Goal: Find specific page/section: Find specific page/section

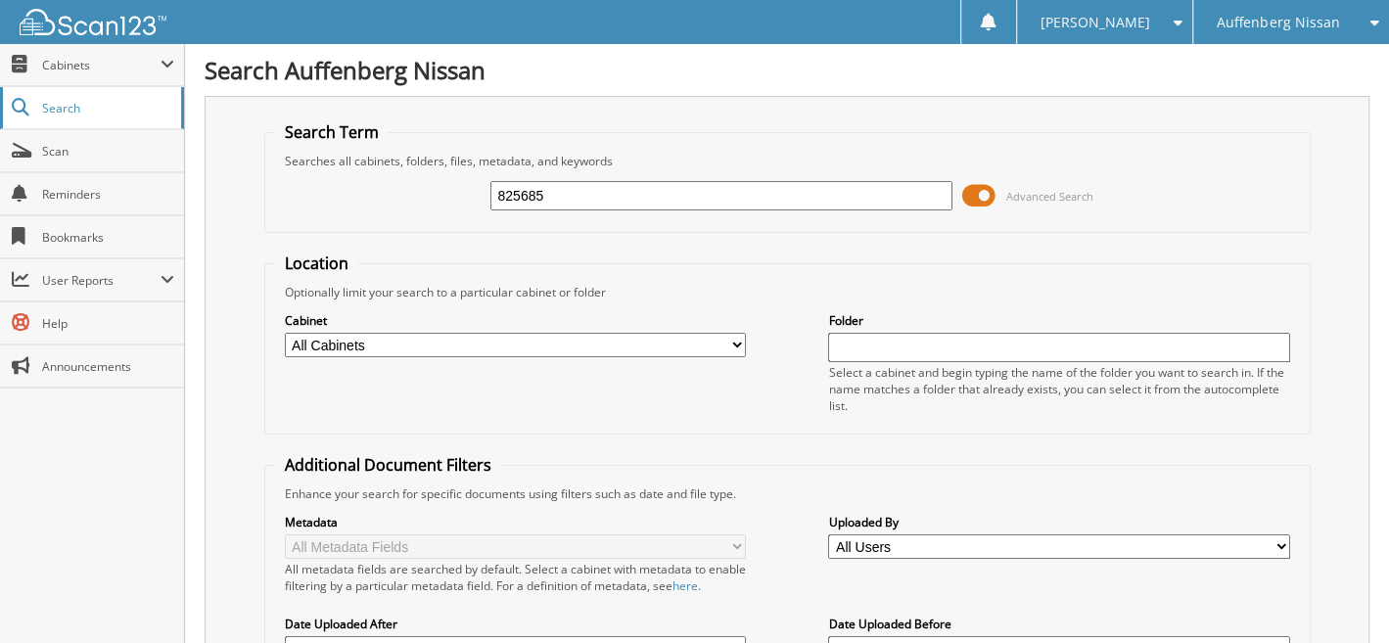
type input "825685"
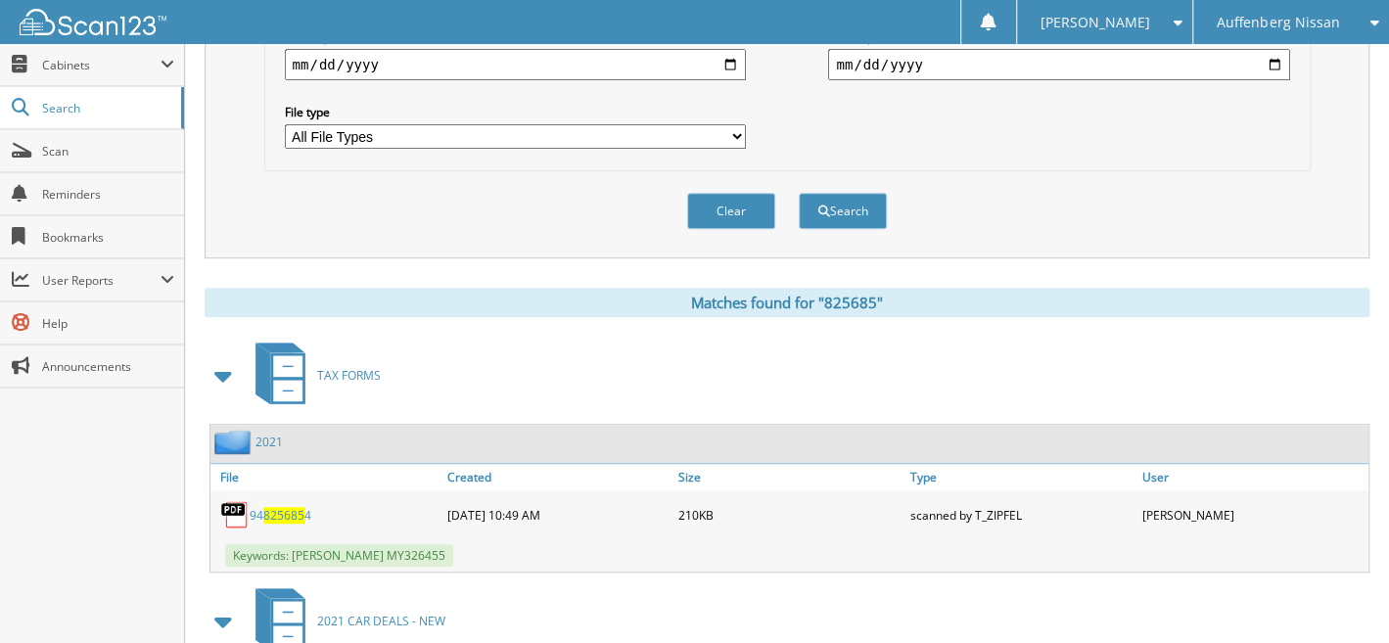
scroll to position [936, 0]
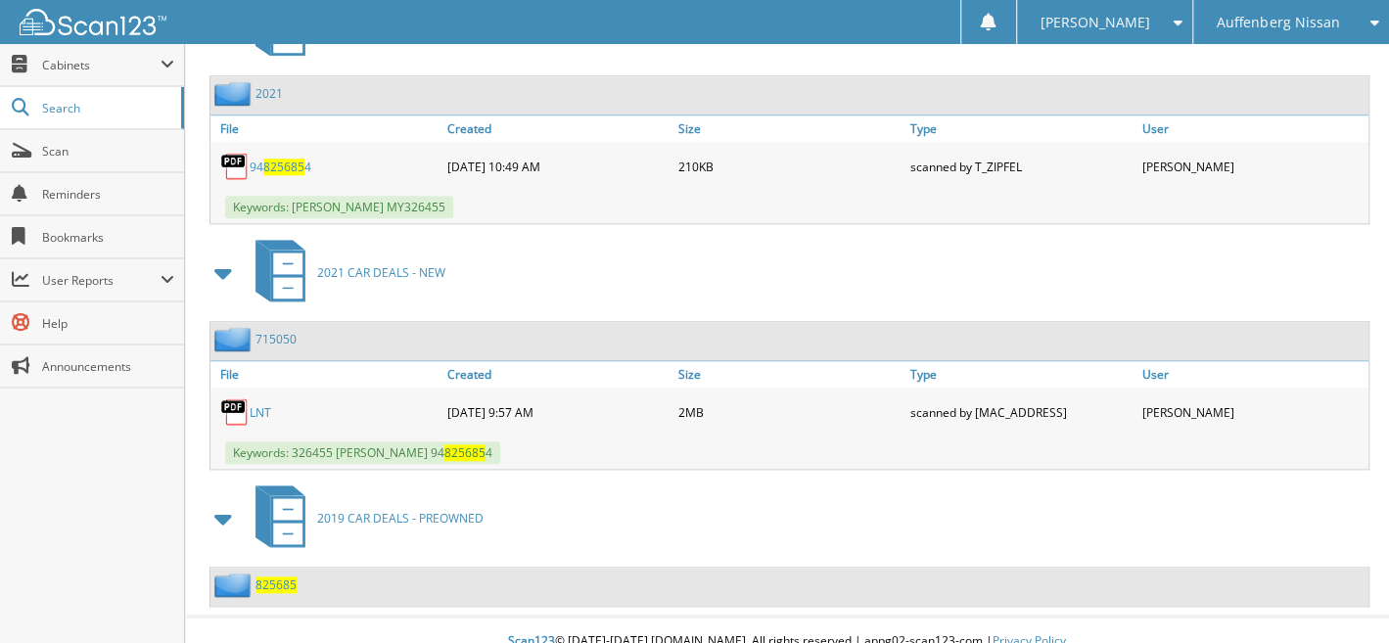
click at [270, 577] on span "825685" at bounding box center [276, 585] width 41 height 17
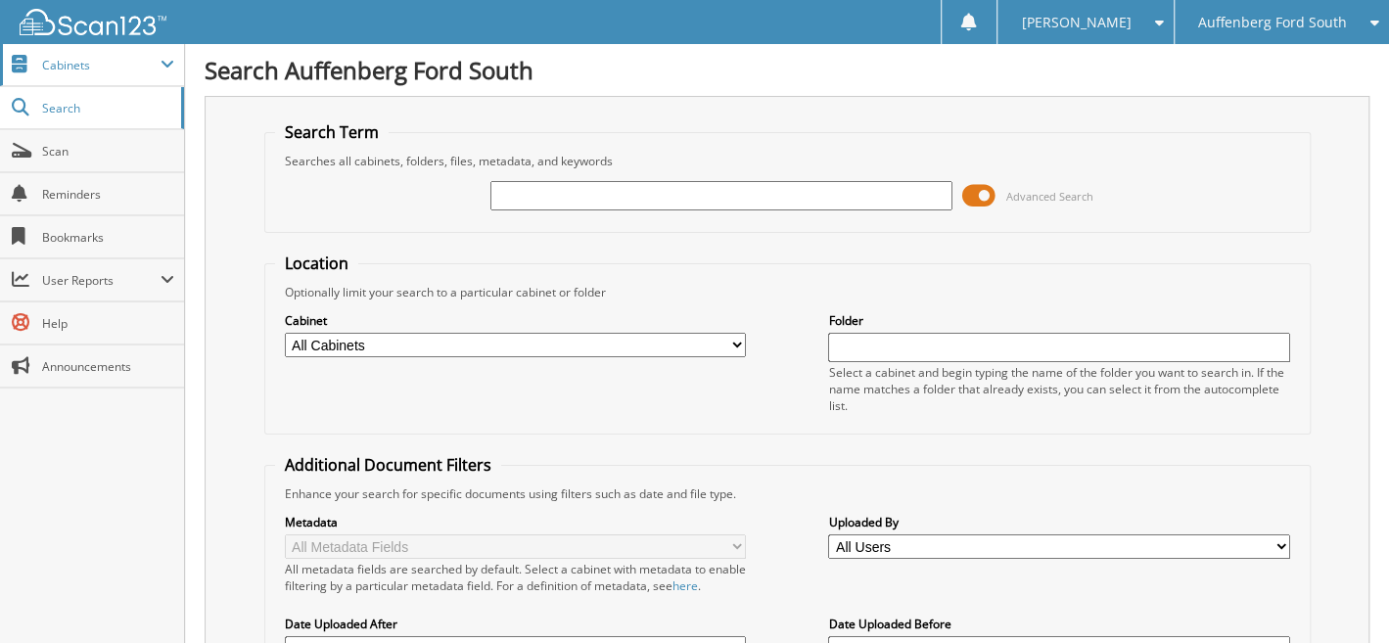
click at [49, 67] on span "Cabinets" at bounding box center [101, 65] width 118 height 17
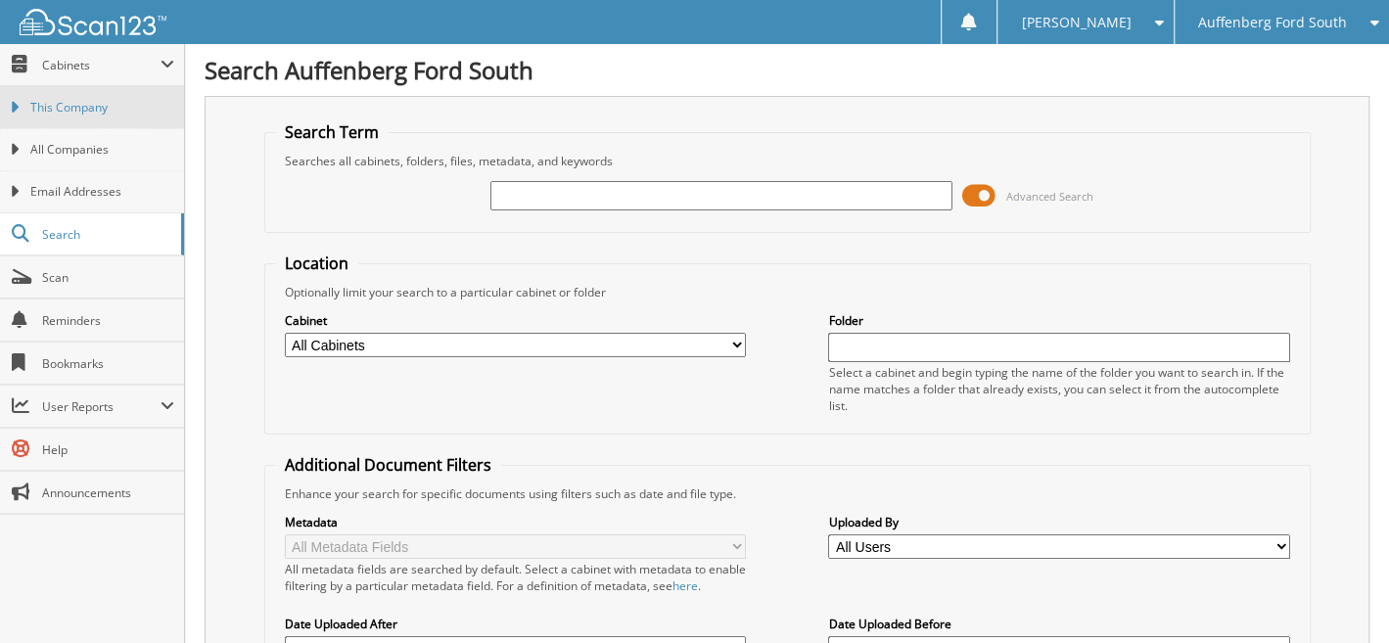
click at [82, 102] on span "This Company" at bounding box center [102, 108] width 144 height 18
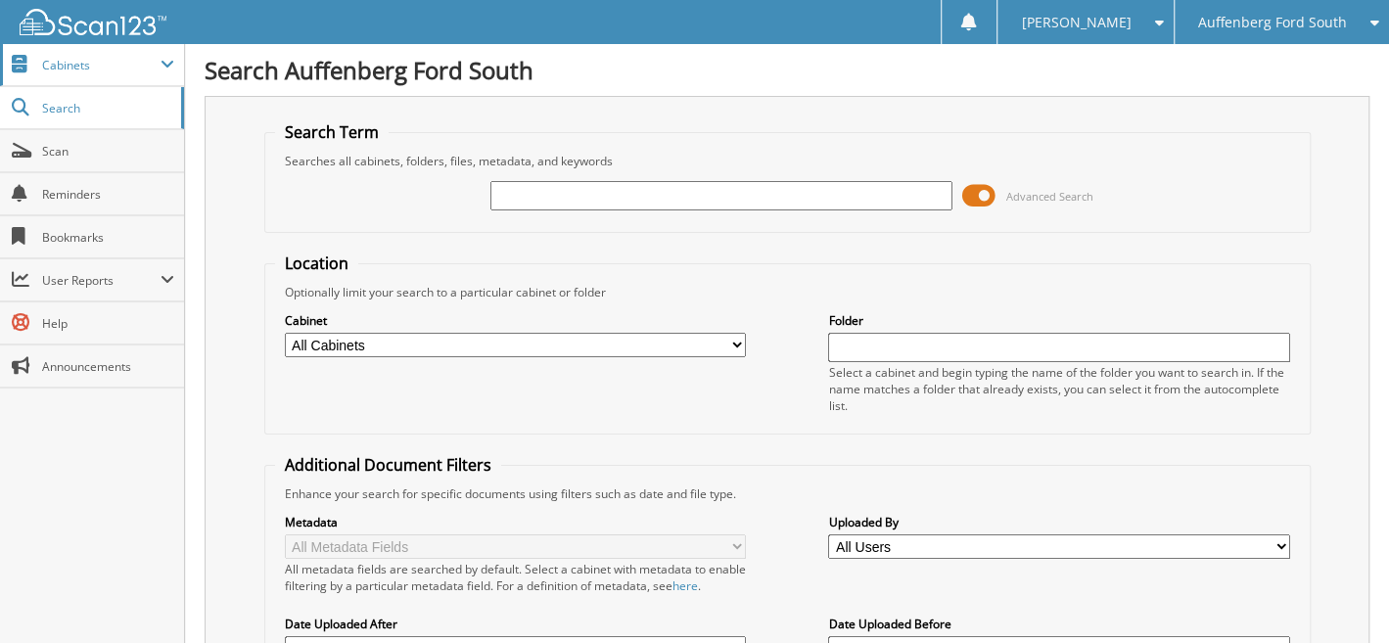
click at [66, 61] on span "Cabinets" at bounding box center [101, 65] width 118 height 17
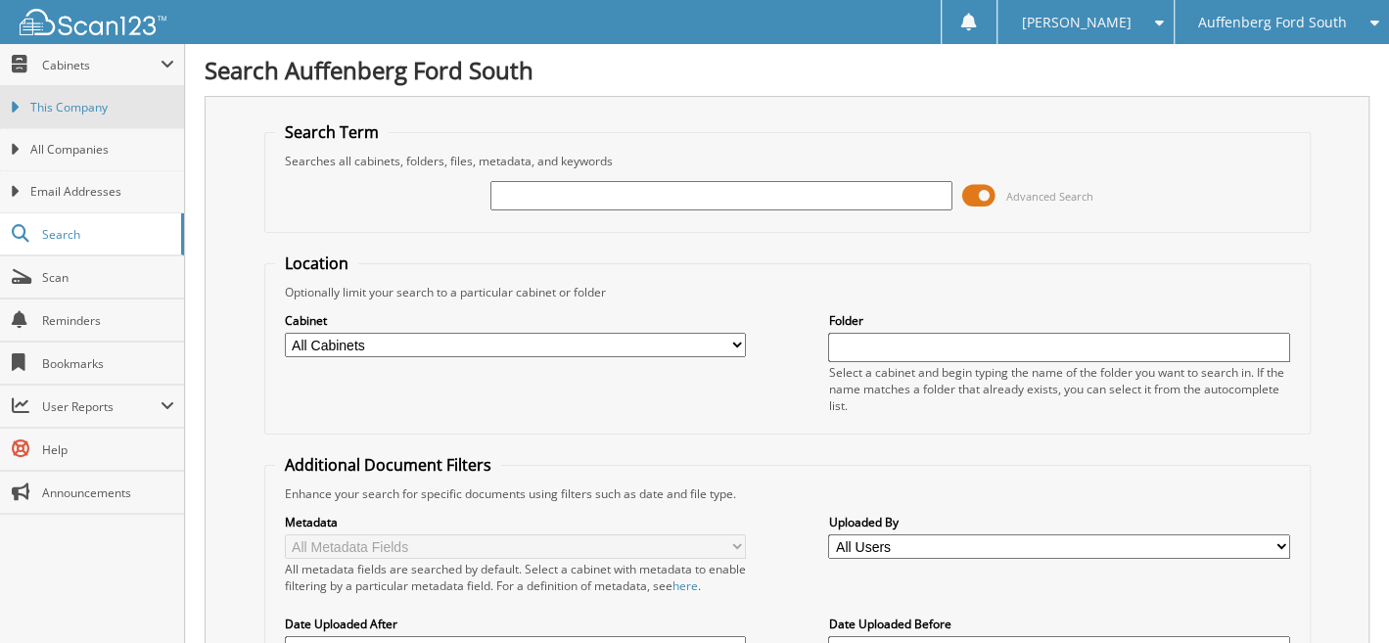
click at [64, 101] on span "This Company" at bounding box center [102, 108] width 144 height 18
